Goal: Task Accomplishment & Management: Manage account settings

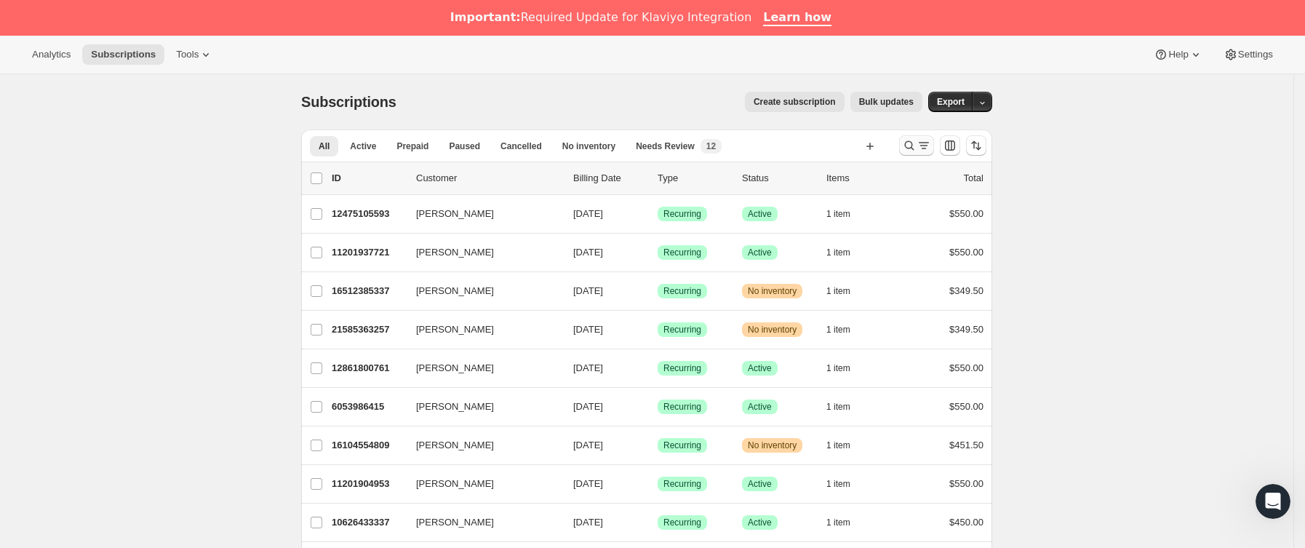
click at [908, 140] on icon "Buscar y filtrar resultados" at bounding box center [909, 145] width 15 height 15
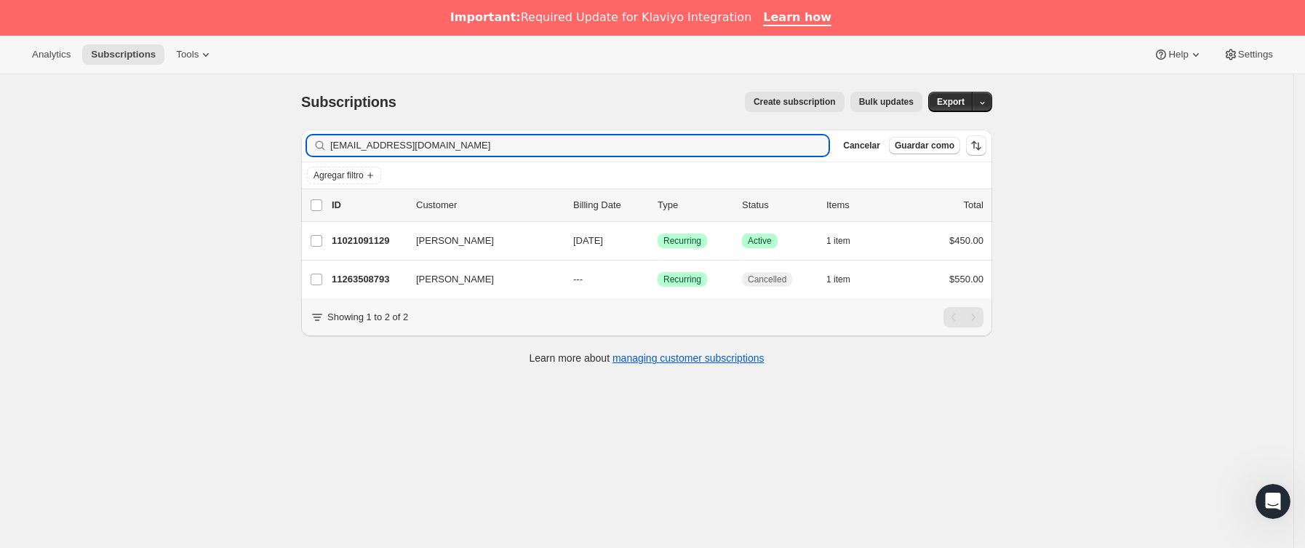
type input "[EMAIL_ADDRESS][DOMAIN_NAME]"
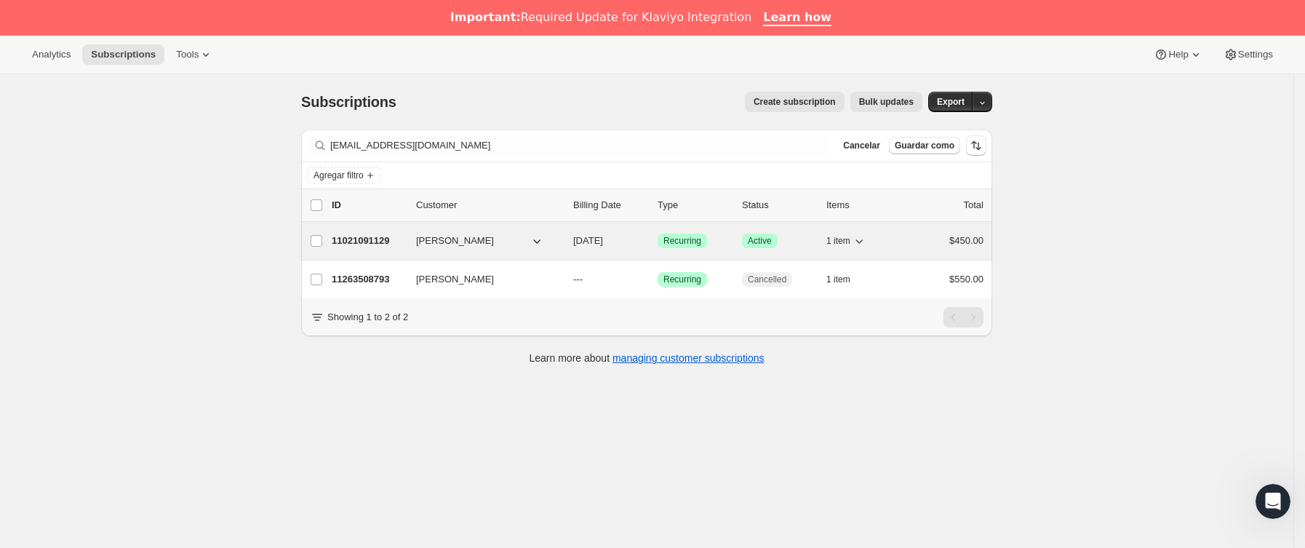
click at [402, 242] on p "11021091129" at bounding box center [368, 240] width 73 height 15
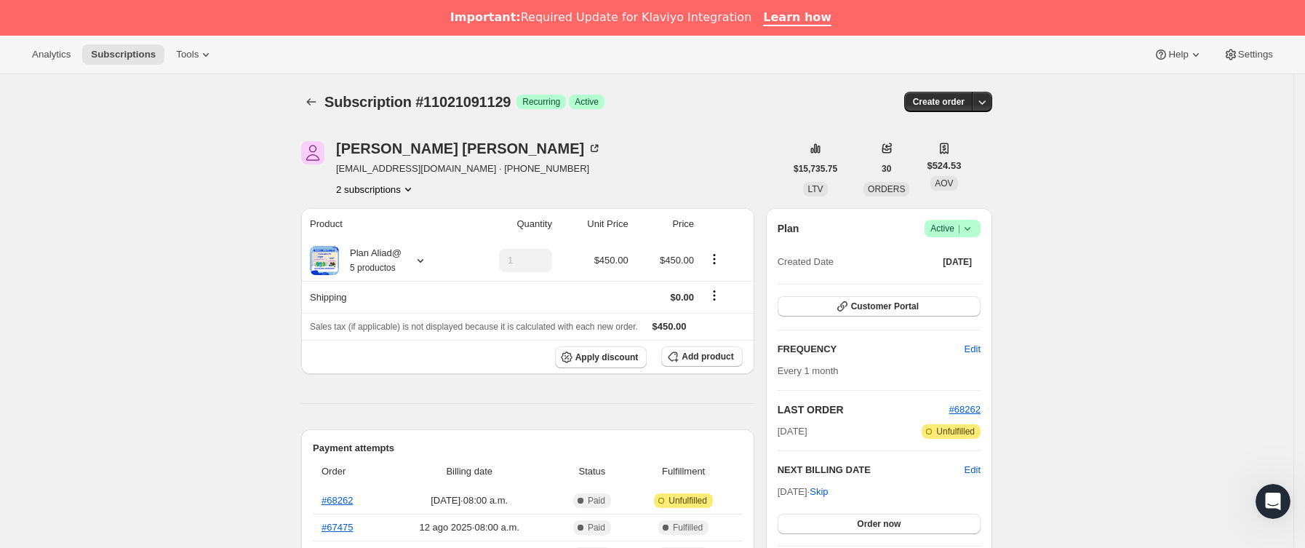
click at [975, 227] on icon at bounding box center [967, 228] width 15 height 15
click at [956, 279] on span "Cancel subscription" at bounding box center [959, 281] width 82 height 11
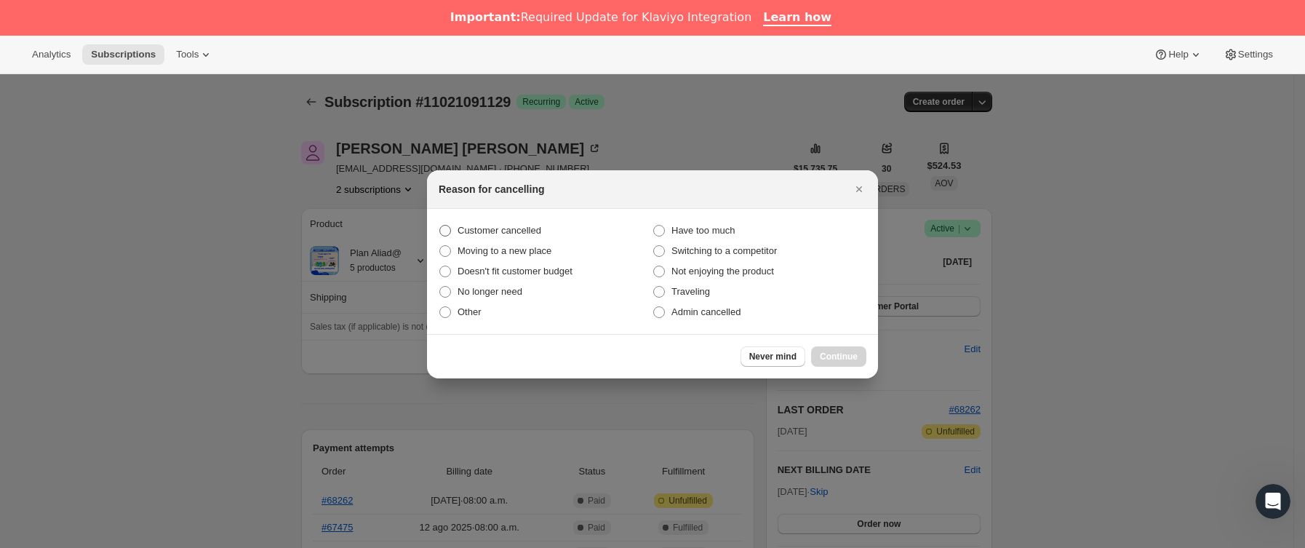
click at [535, 232] on span "Customer cancelled" at bounding box center [499, 230] width 84 height 11
click at [440, 225] on input "Customer cancelled" at bounding box center [439, 225] width 1 height 1
radio input "true"
click at [851, 354] on span "Continue" at bounding box center [839, 357] width 38 height 12
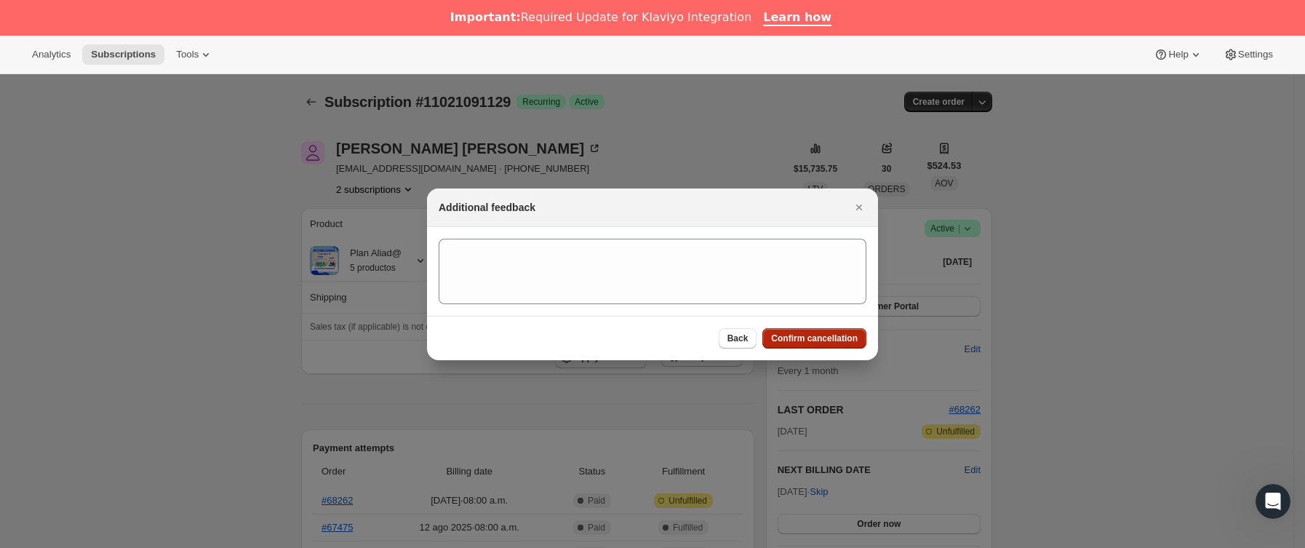
click at [834, 345] on button "Confirm cancellation" at bounding box center [814, 338] width 104 height 20
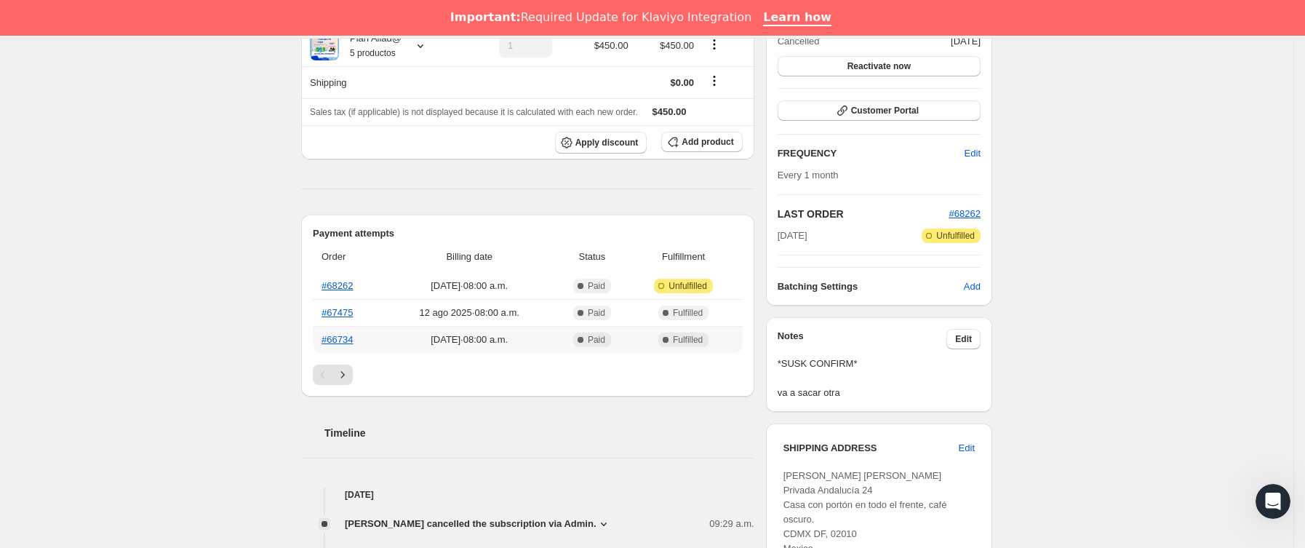
scroll to position [327, 0]
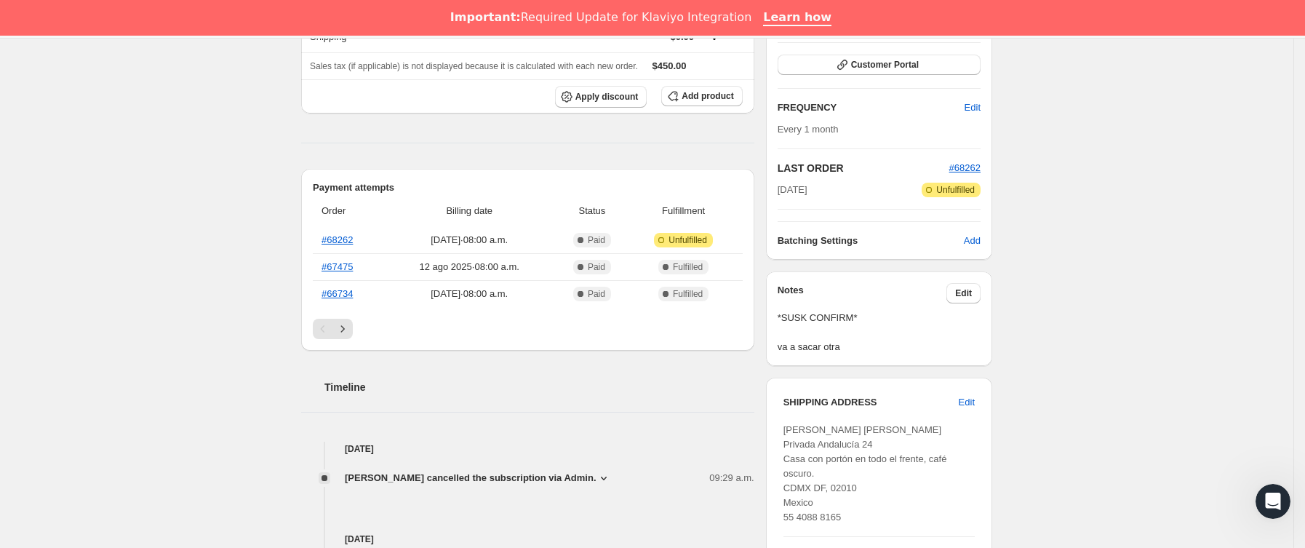
drag, startPoint x: 985, startPoint y: 161, endPoint x: 677, endPoint y: 184, distance: 308.5
click at [180, 138] on div "Subscription #11021091129. Esta página está lista Subscription #11021091129 Log…" at bounding box center [646, 341] width 1293 height 1188
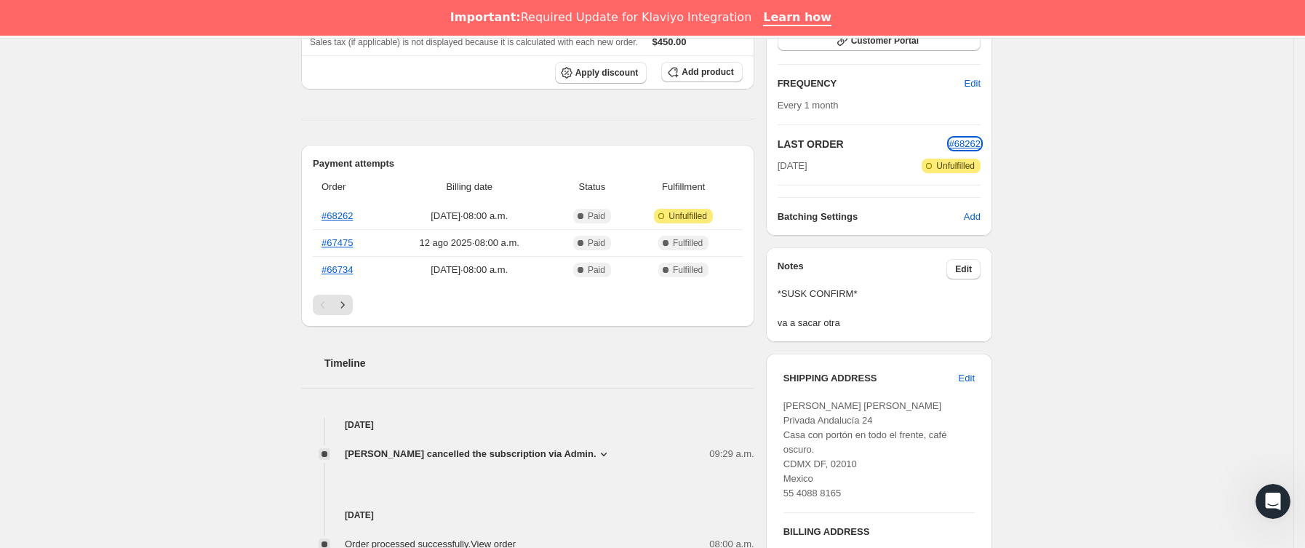
scroll to position [436, 0]
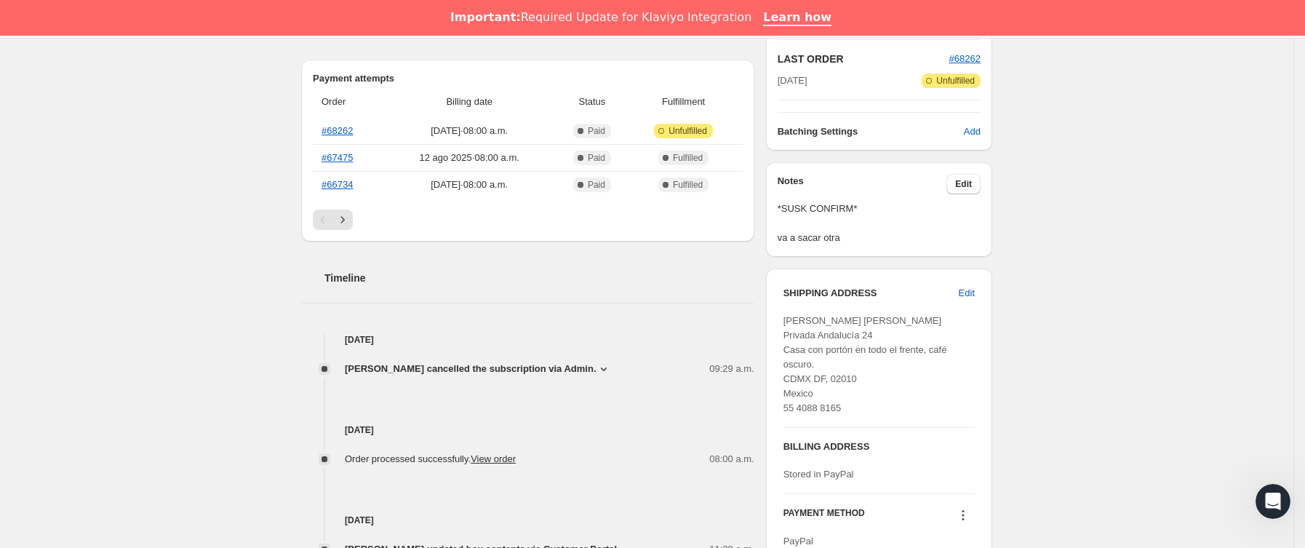
click at [975, 172] on div "Notes Edit *SUSK CONFIRM* va a sacar otra" at bounding box center [879, 209] width 226 height 95
click at [978, 185] on button "Edit" at bounding box center [963, 184] width 34 height 20
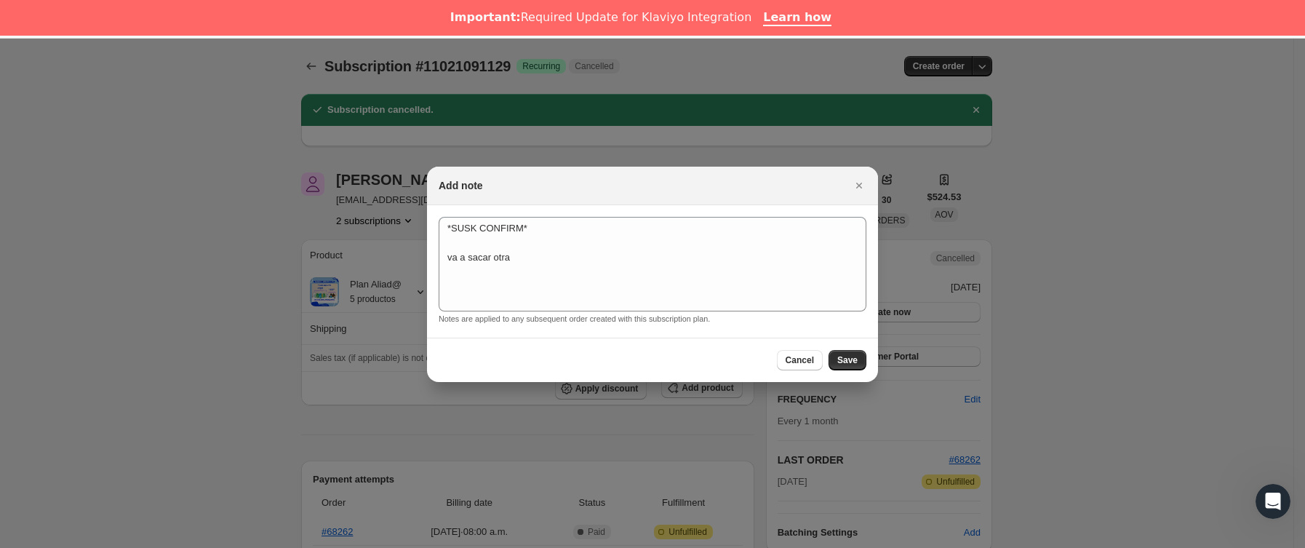
scroll to position [36, 0]
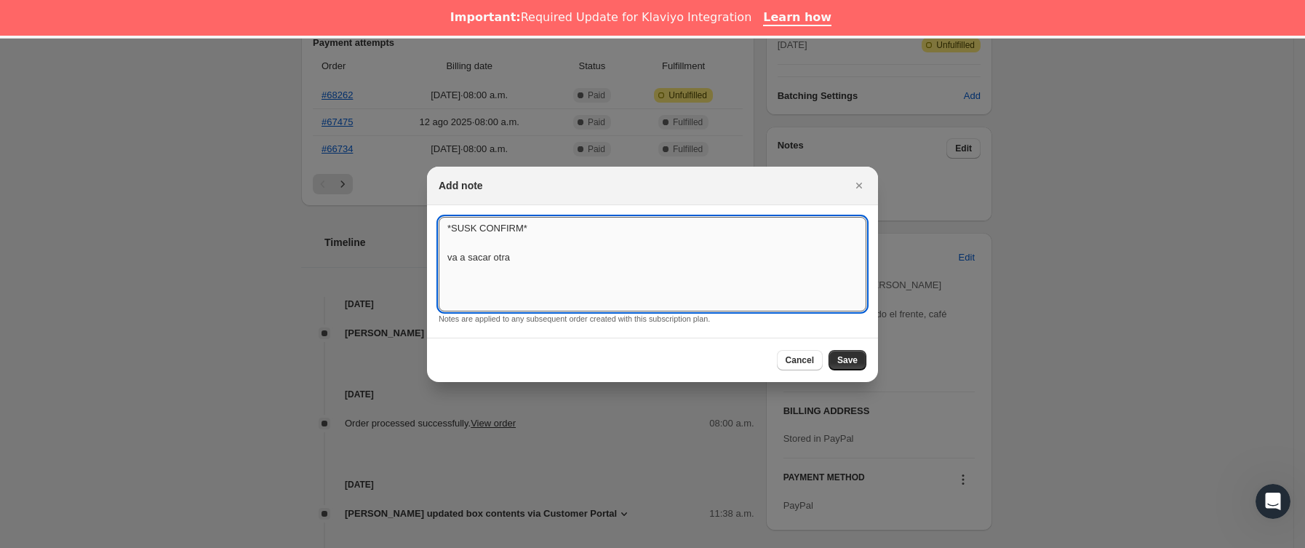
click at [556, 255] on textarea "*SUSK CONFIRM* va a sacar otra" at bounding box center [653, 264] width 428 height 95
type textarea "*SUSK CONFIRM* va a sacar otra motivos economicos"
click at [868, 364] on div "Cancel Save" at bounding box center [652, 359] width 451 height 44
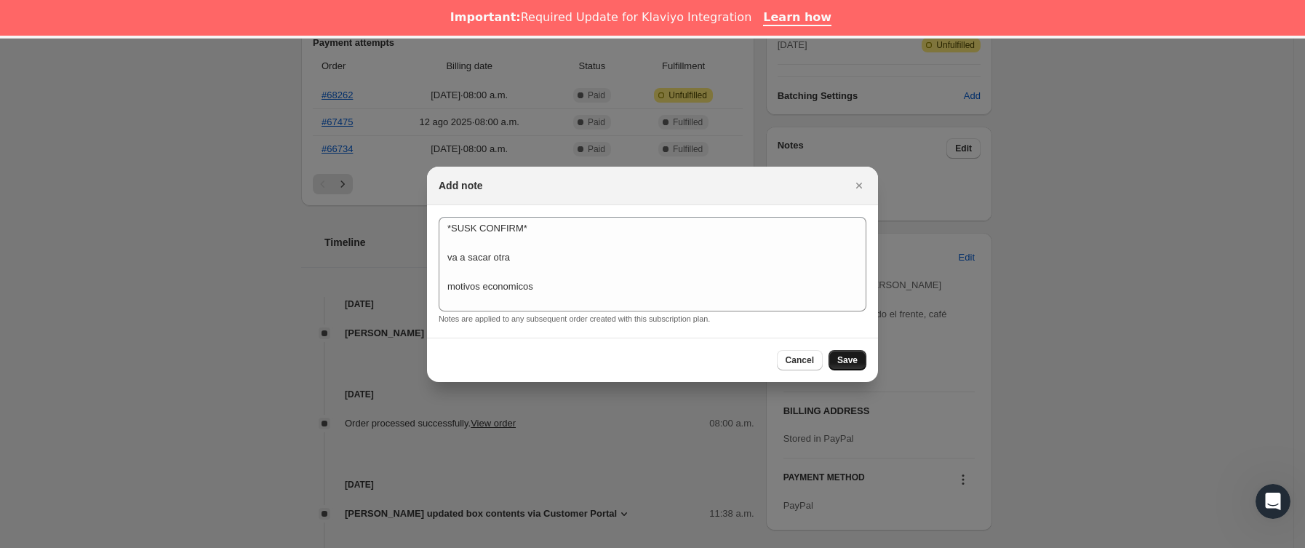
click at [857, 364] on button "Save" at bounding box center [847, 360] width 38 height 20
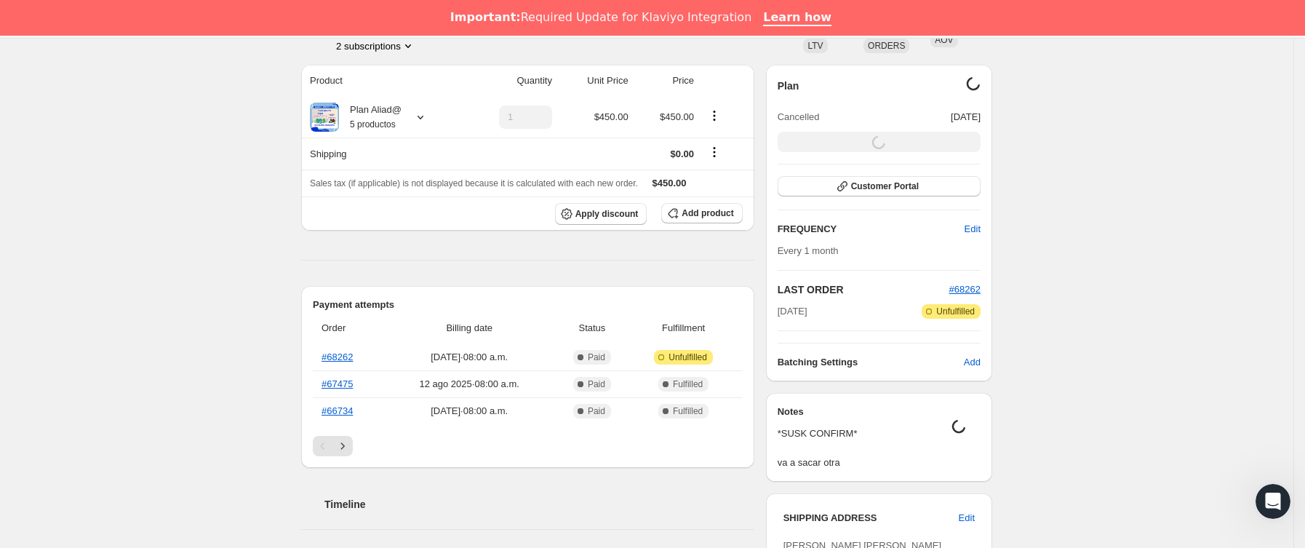
scroll to position [0, 0]
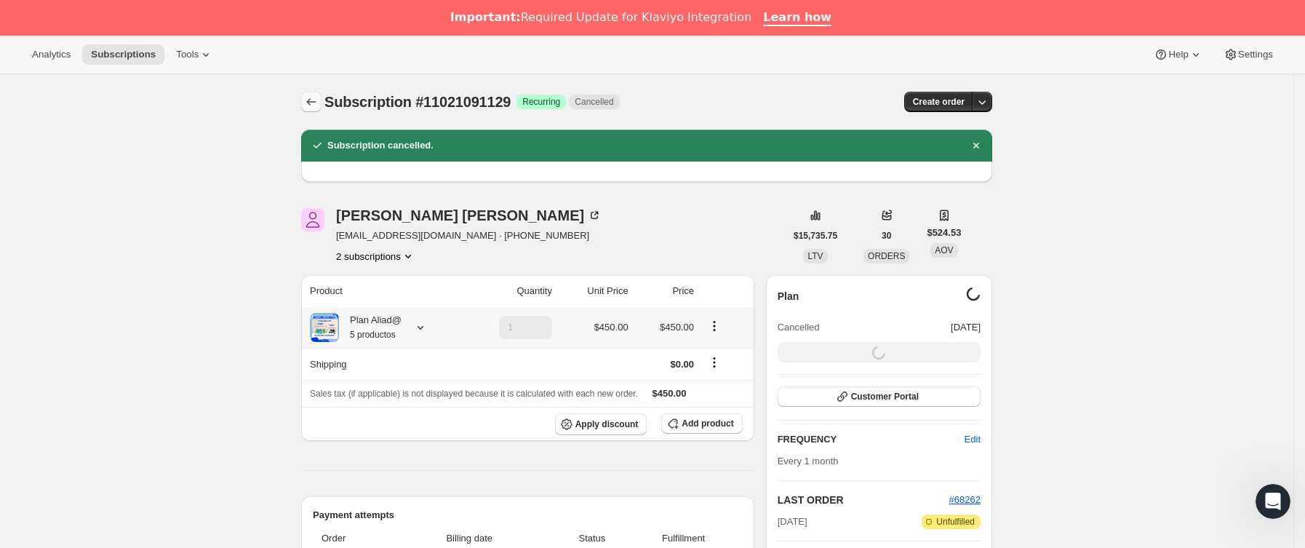
click at [314, 103] on icon "Subscriptions" at bounding box center [311, 102] width 9 height 7
